Goal: Complete application form: Complete application form

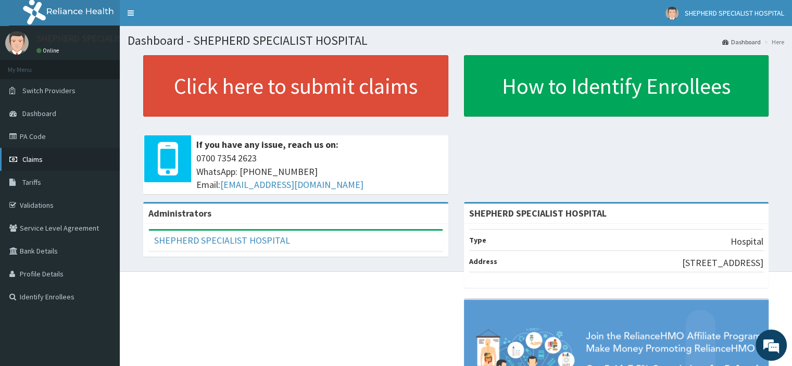
click at [28, 161] on span "Claims" at bounding box center [32, 159] width 20 height 9
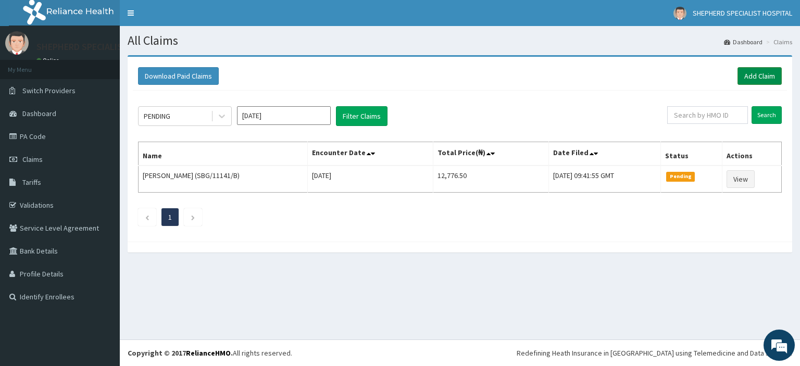
click at [754, 76] on link "Add Claim" at bounding box center [759, 76] width 44 height 18
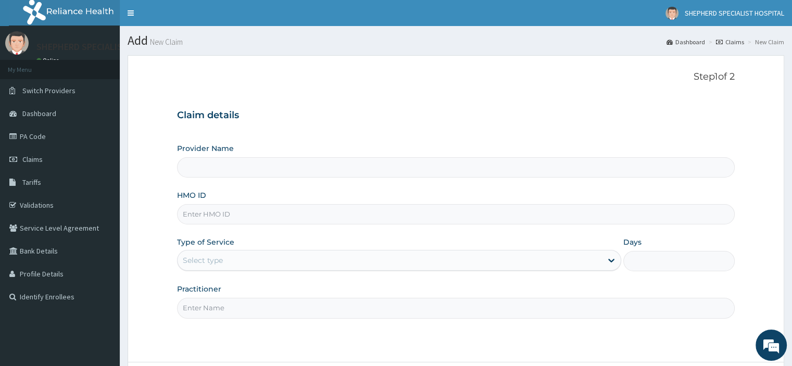
type input "SHEPHERD SPECIALIST HOSPITAL"
click at [247, 219] on input "HMO ID" at bounding box center [455, 214] width 557 height 20
type input "SBG/10447/A"
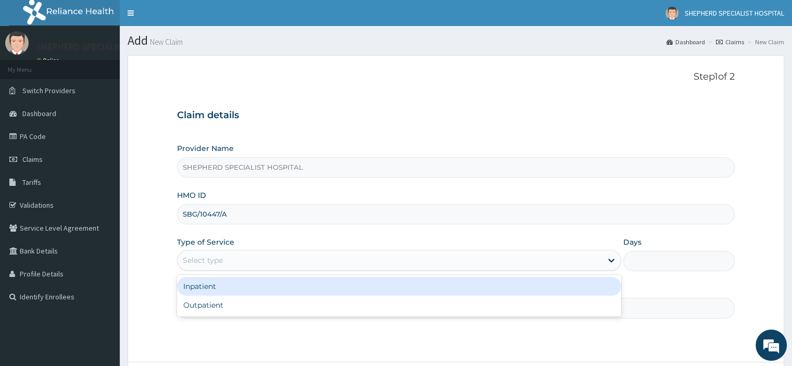
click at [240, 266] on div "Select type" at bounding box center [390, 260] width 424 height 17
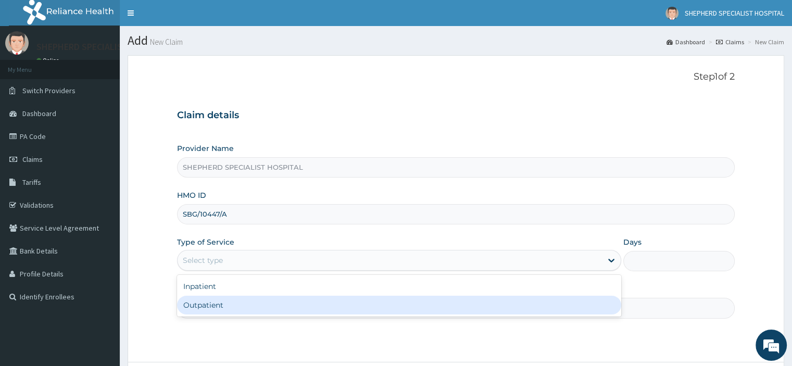
click at [212, 298] on div "Outpatient" at bounding box center [399, 305] width 444 height 19
type input "1"
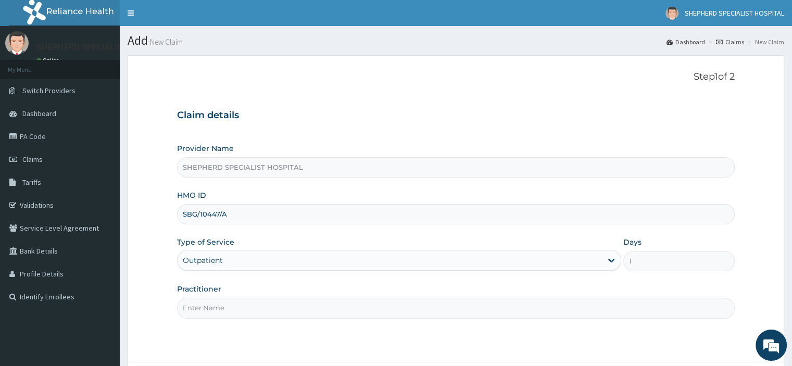
click at [212, 298] on input "Practitioner" at bounding box center [455, 308] width 557 height 20
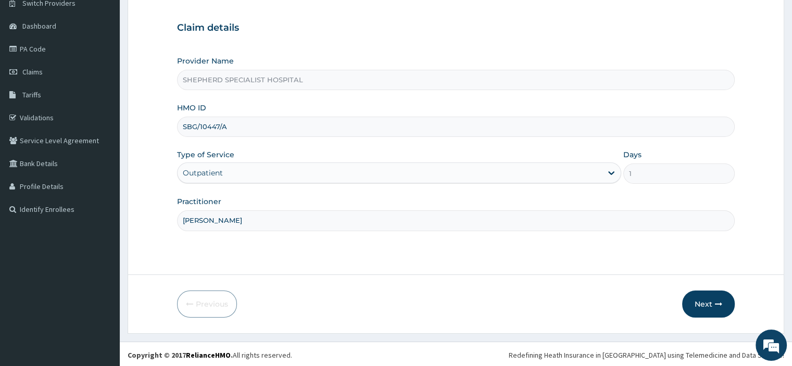
scroll to position [89, 0]
type input "Dr Sanusi"
click at [707, 297] on button "Next" at bounding box center [708, 302] width 53 height 27
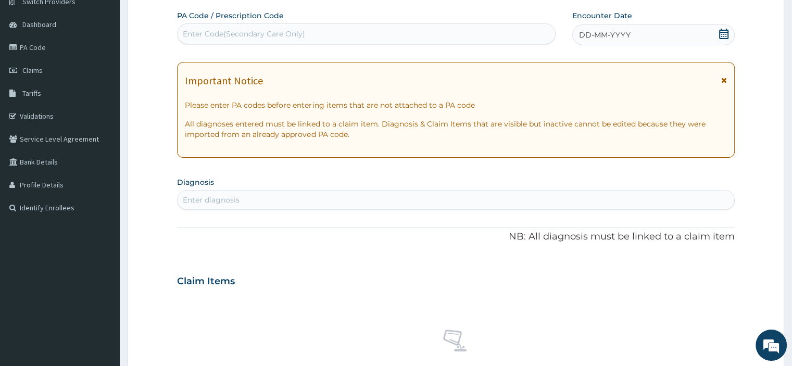
click at [723, 32] on icon at bounding box center [723, 34] width 9 height 10
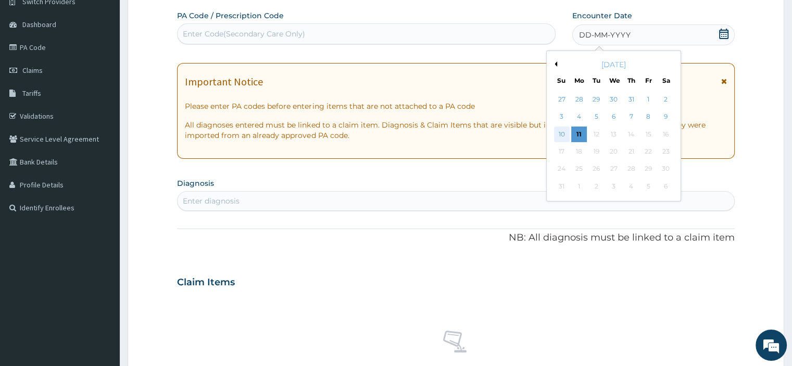
click at [558, 139] on div "10" at bounding box center [562, 135] width 16 height 16
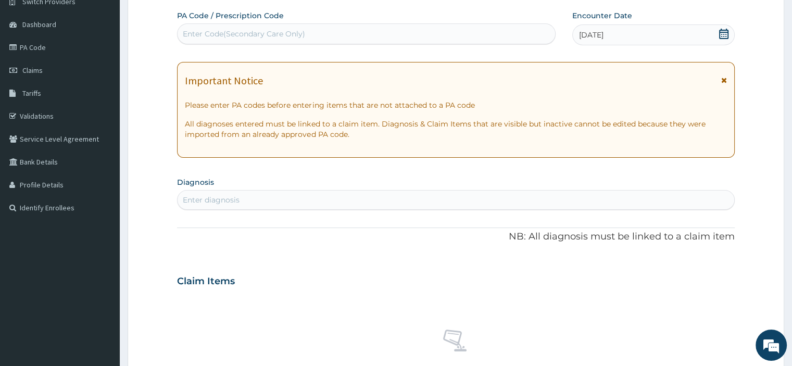
click at [387, 205] on div "Enter diagnosis" at bounding box center [456, 200] width 556 height 17
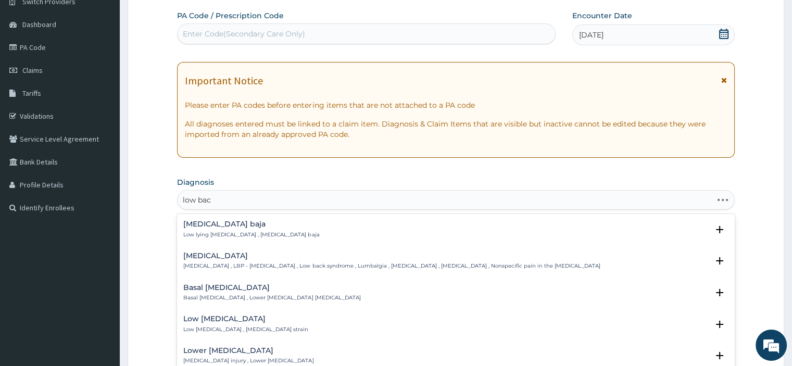
type input "low back"
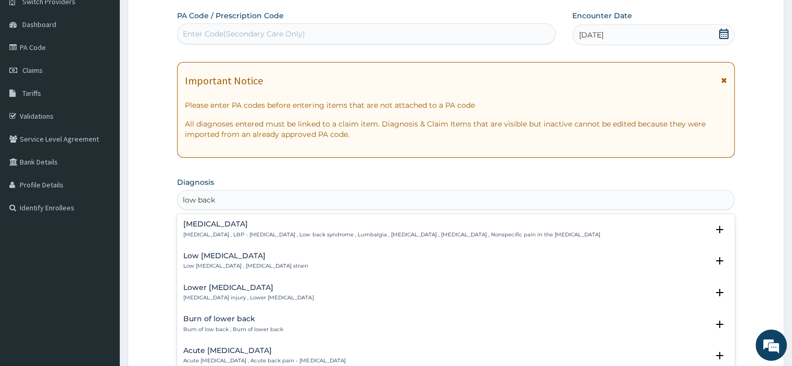
click at [270, 233] on p "Low back pain , LBP - Low back pain , Low back syndrome , Lumbalgia , Lumbago ,…" at bounding box center [391, 234] width 417 height 7
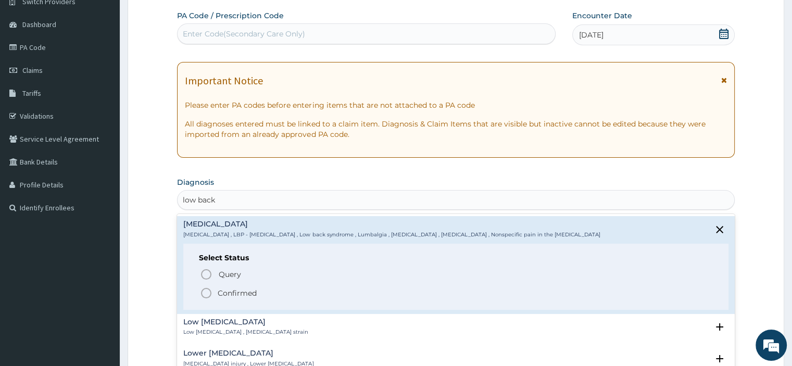
click at [226, 291] on p "Confirmed" at bounding box center [237, 293] width 39 height 10
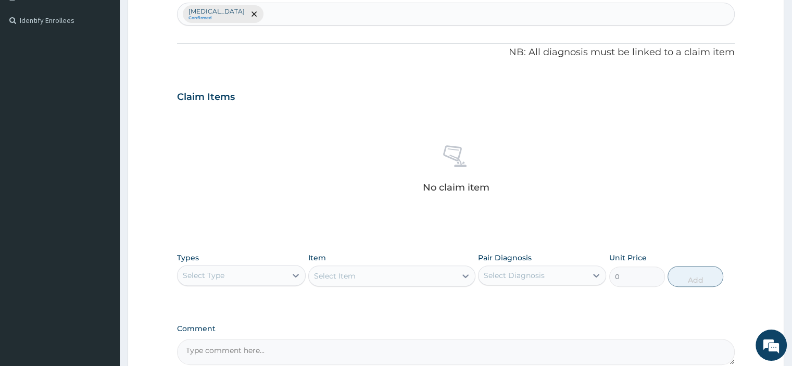
scroll to position [277, 0]
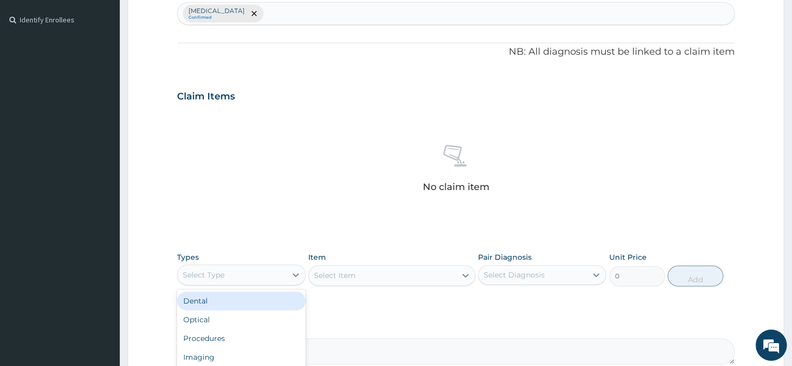
click at [258, 279] on div "Select Type" at bounding box center [232, 275] width 108 height 17
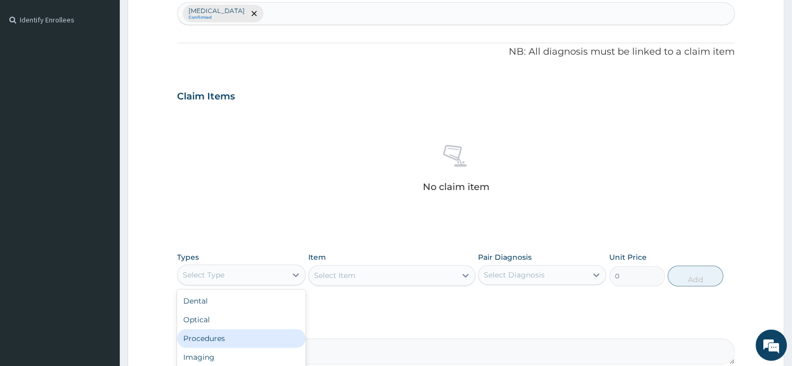
click at [208, 334] on div "Procedures" at bounding box center [241, 338] width 128 height 19
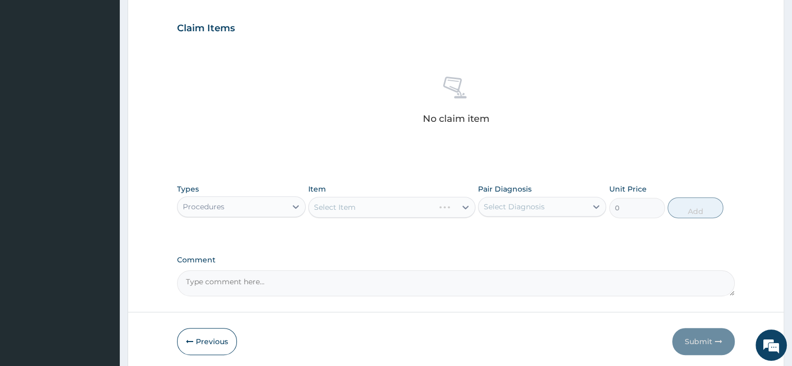
scroll to position [383, 0]
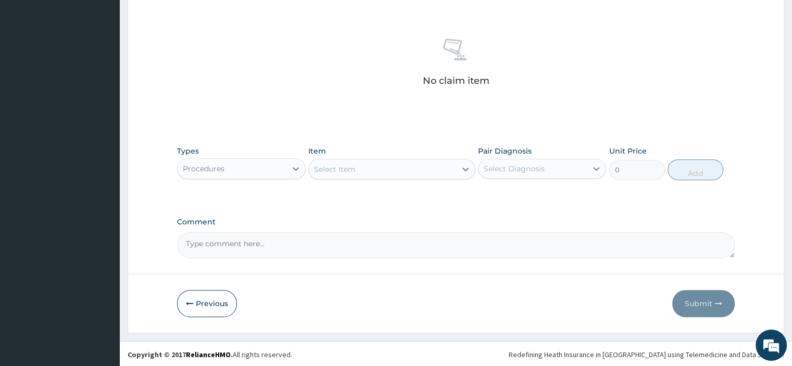
click at [394, 172] on div "Select Item" at bounding box center [382, 169] width 147 height 17
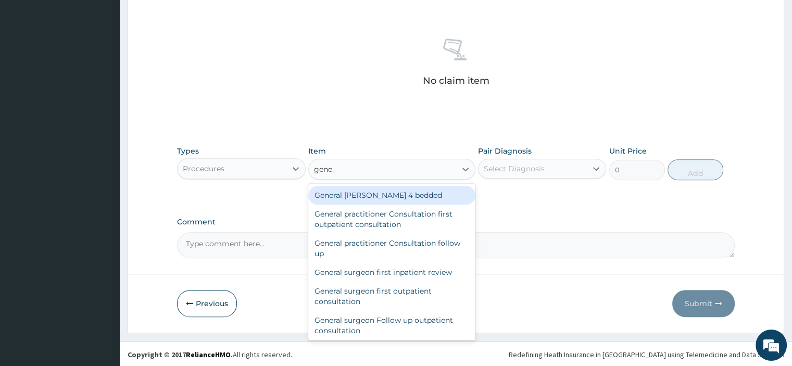
type input "gener"
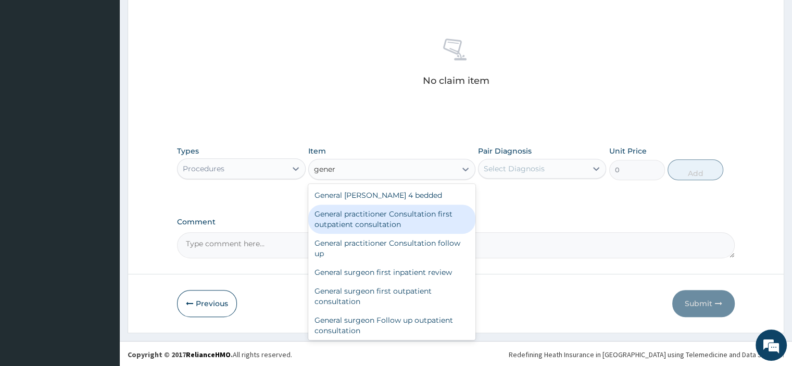
click at [371, 212] on div "General practitioner Consultation first outpatient consultation" at bounding box center [391, 219] width 167 height 29
type input "3795"
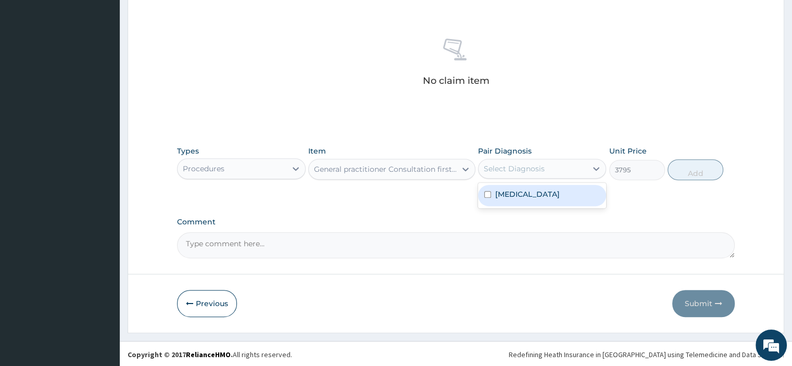
click at [532, 164] on div "Select Diagnosis" at bounding box center [514, 169] width 61 height 10
click at [505, 191] on label "Low back pain" at bounding box center [527, 194] width 65 height 10
checkbox input "true"
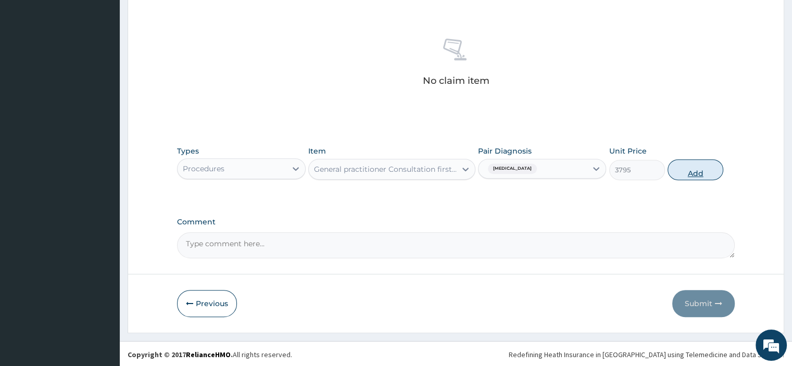
click at [693, 166] on button "Add" at bounding box center [696, 169] width 56 height 21
type input "0"
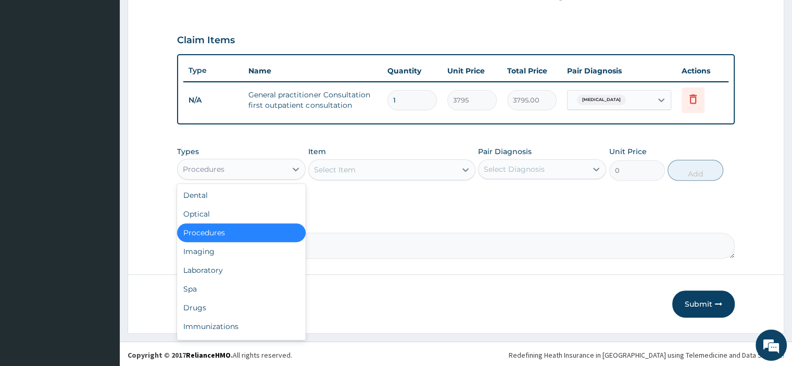
click at [247, 173] on div "Procedures" at bounding box center [232, 169] width 108 height 17
click at [205, 307] on div "Drugs" at bounding box center [241, 307] width 128 height 19
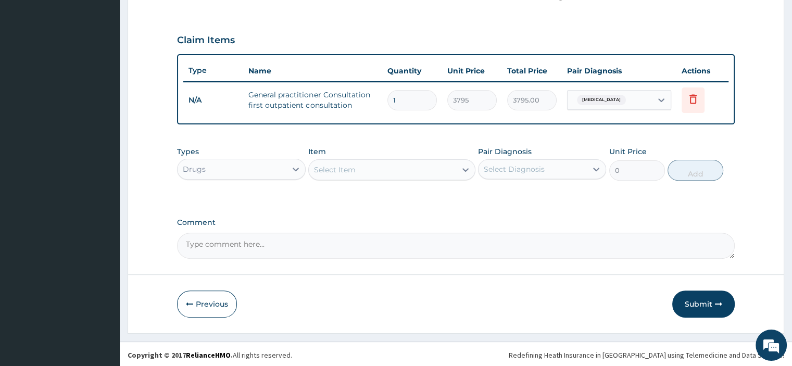
click at [333, 169] on div "Select Item" at bounding box center [335, 170] width 42 height 10
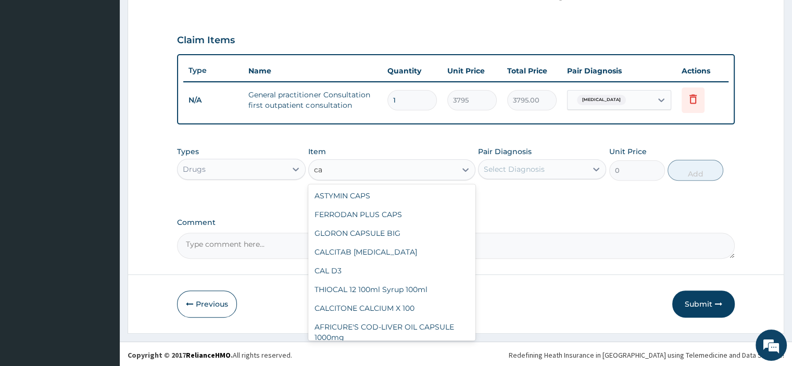
type input "c"
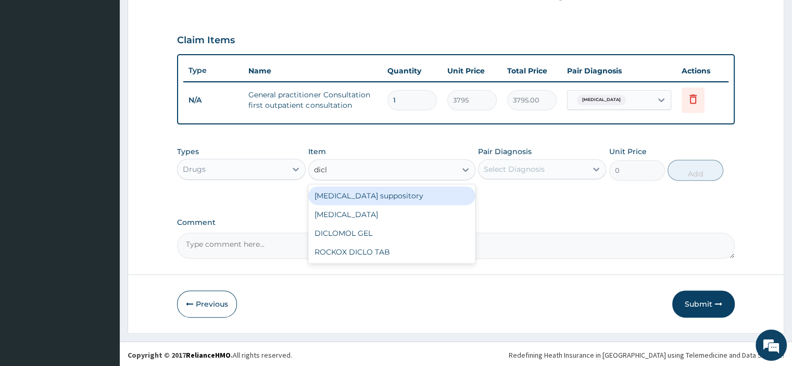
type input "diclo"
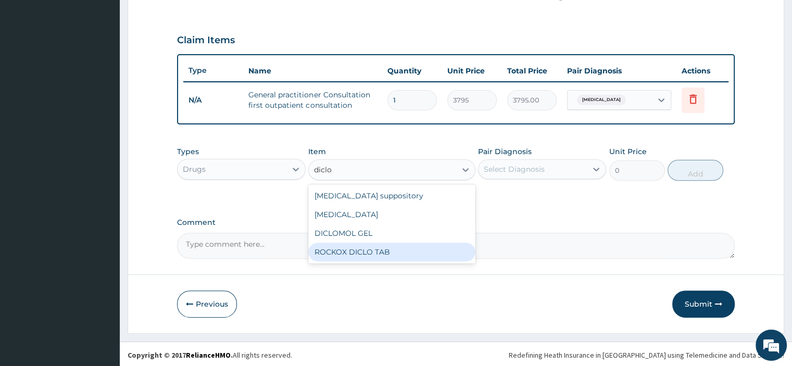
click at [343, 252] on div "ROCKOX DICLO TAB" at bounding box center [391, 252] width 167 height 19
type input "88.55"
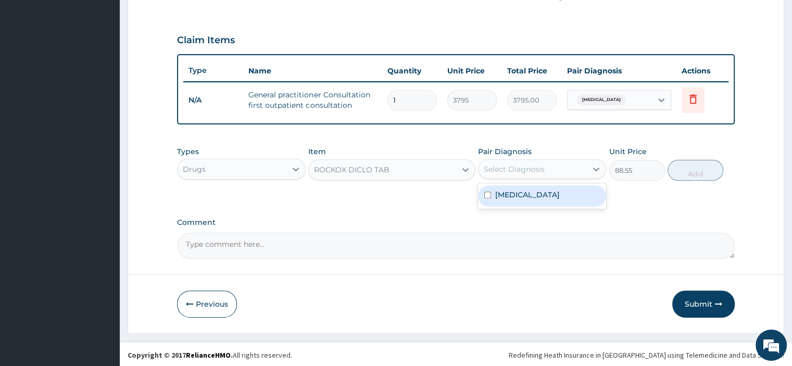
click at [516, 169] on div "Select Diagnosis" at bounding box center [514, 169] width 61 height 10
click at [511, 195] on label "Low back pain" at bounding box center [527, 195] width 65 height 10
checkbox input "true"
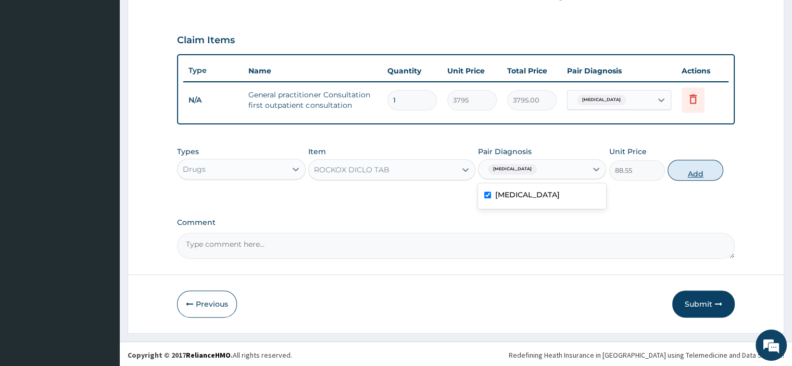
click at [699, 174] on button "Add" at bounding box center [696, 170] width 56 height 21
type input "0"
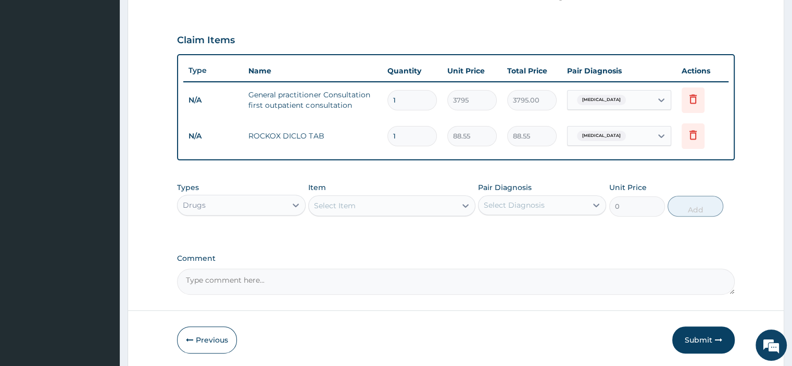
click at [355, 202] on div "Select Item" at bounding box center [382, 205] width 147 height 17
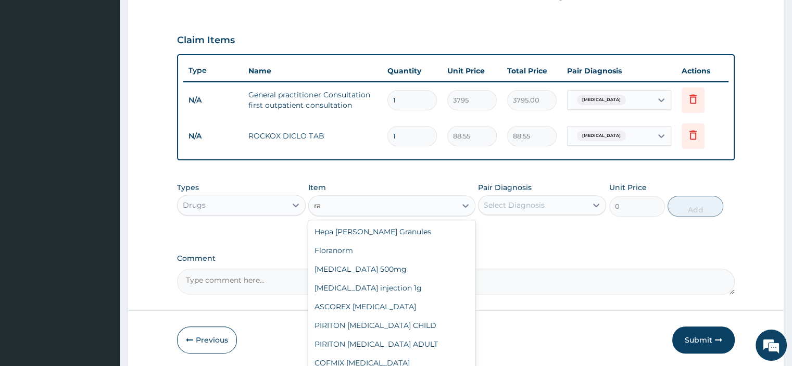
type input "r"
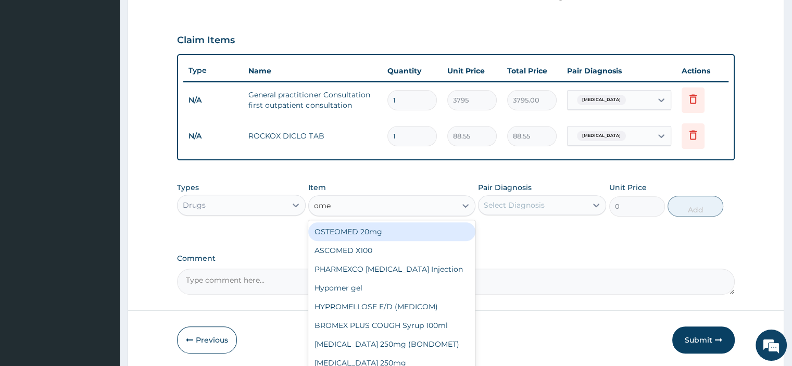
type input "omep"
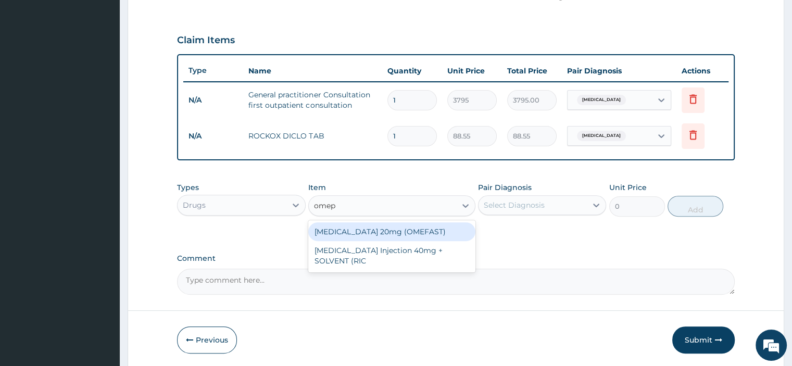
click at [376, 231] on div "OMEPRAZOLE 20mg (OMEFAST)" at bounding box center [391, 231] width 167 height 19
type input "88.55"
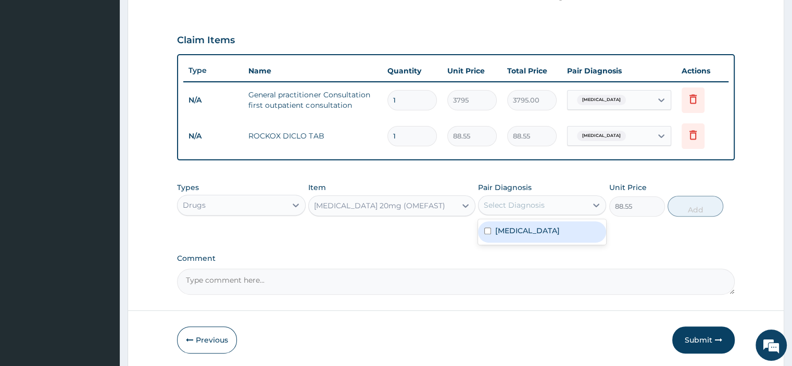
click at [531, 208] on div "Select Diagnosis" at bounding box center [514, 205] width 61 height 10
click at [518, 226] on label "Low back pain" at bounding box center [527, 231] width 65 height 10
checkbox input "true"
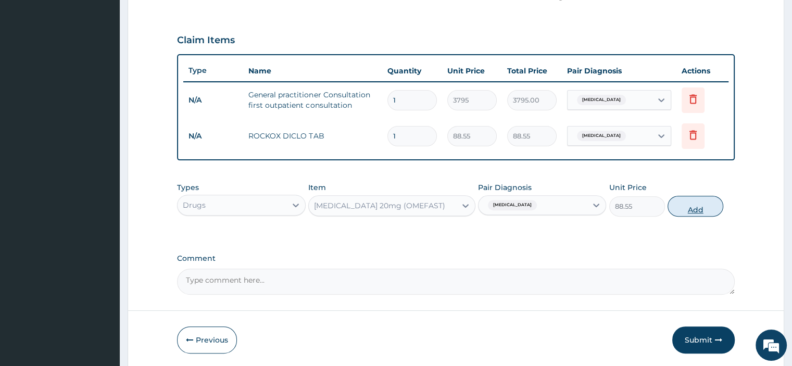
click at [693, 204] on button "Add" at bounding box center [696, 206] width 56 height 21
type input "0"
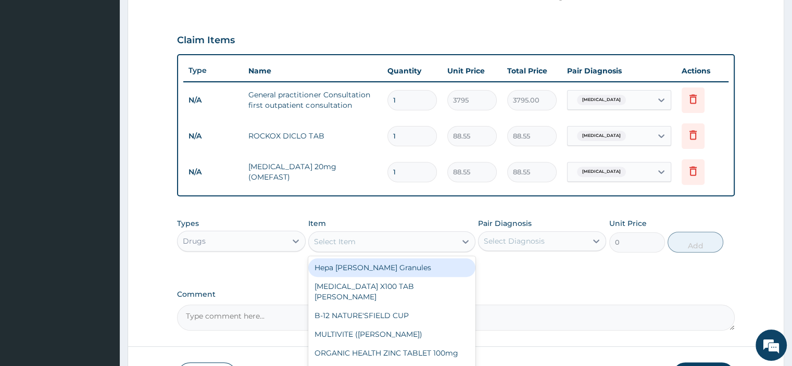
click at [352, 239] on div "Select Item" at bounding box center [335, 241] width 42 height 10
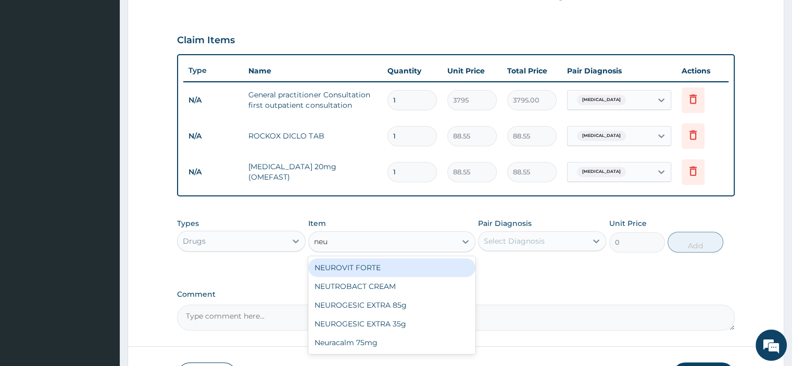
type input "neur"
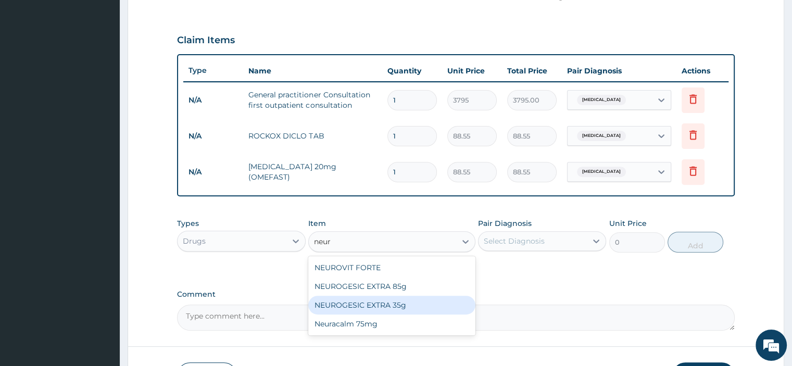
click at [387, 303] on div "NEUROGESIC EXTRA 35g" at bounding box center [391, 305] width 167 height 19
type input "1897.5"
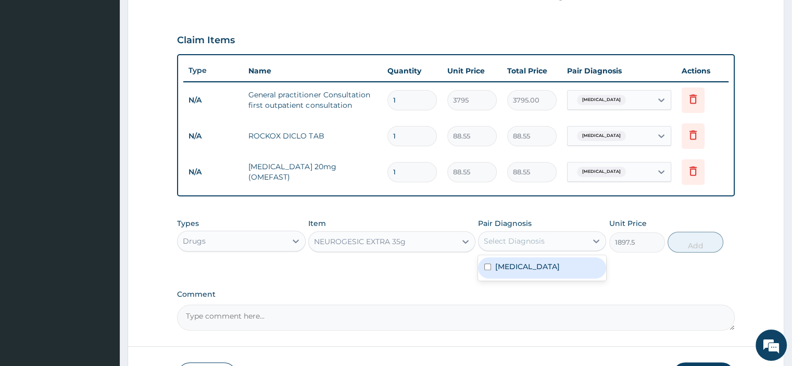
click at [545, 240] on div "Select Diagnosis" at bounding box center [533, 241] width 108 height 17
click at [511, 261] on label "Low back pain" at bounding box center [527, 266] width 65 height 10
checkbox input "true"
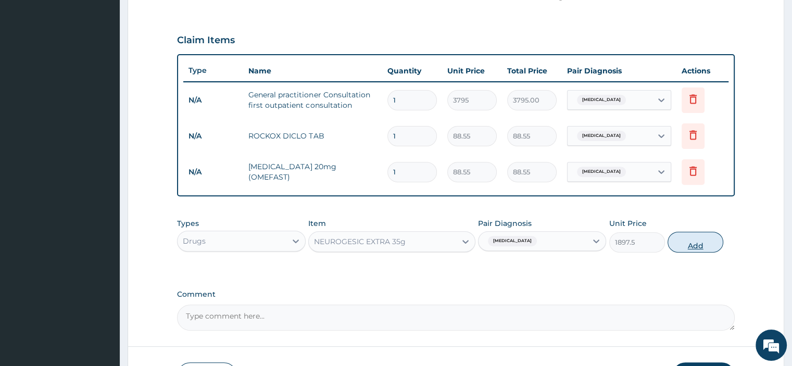
click at [700, 240] on button "Add" at bounding box center [696, 242] width 56 height 21
type input "0"
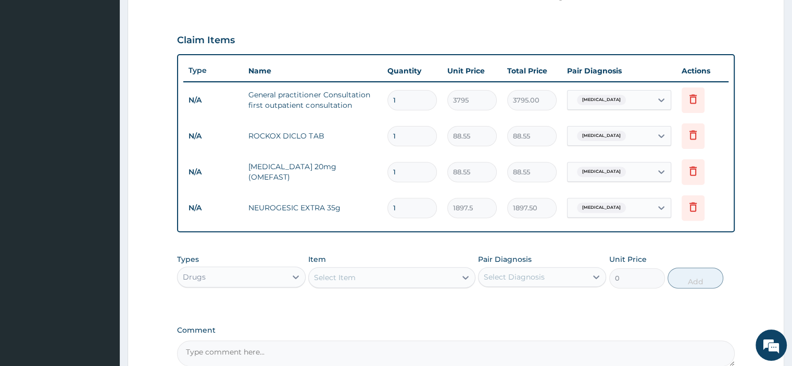
click at [411, 169] on input "1" at bounding box center [411, 172] width 49 height 20
type input "10"
type input "885.50"
type input "10"
click at [408, 137] on input "1" at bounding box center [411, 136] width 49 height 20
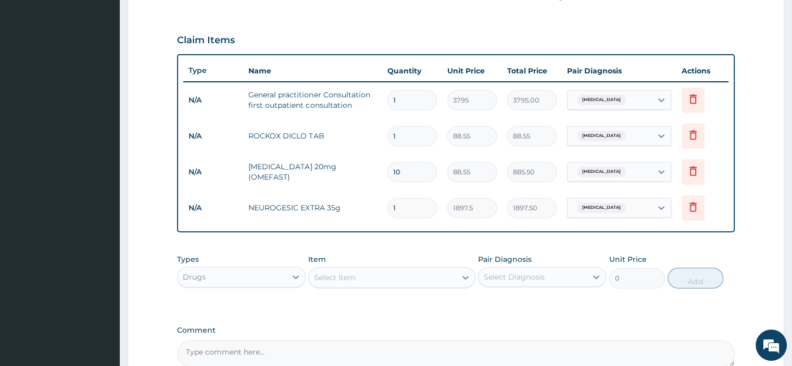
type input "10"
type input "885.50"
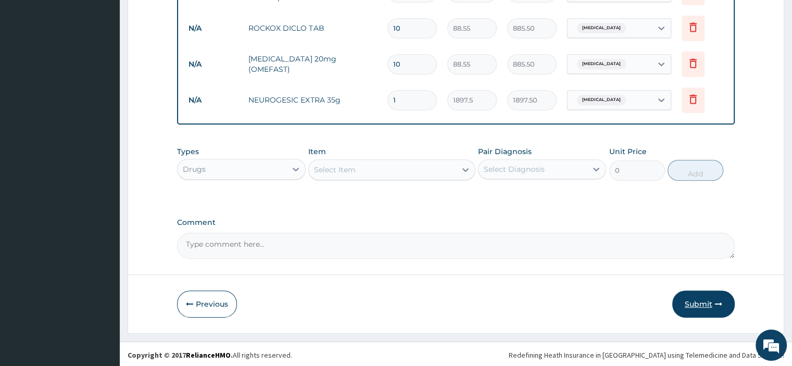
type input "10"
click at [702, 305] on button "Submit" at bounding box center [703, 304] width 62 height 27
